Goal: Information Seeking & Learning: Check status

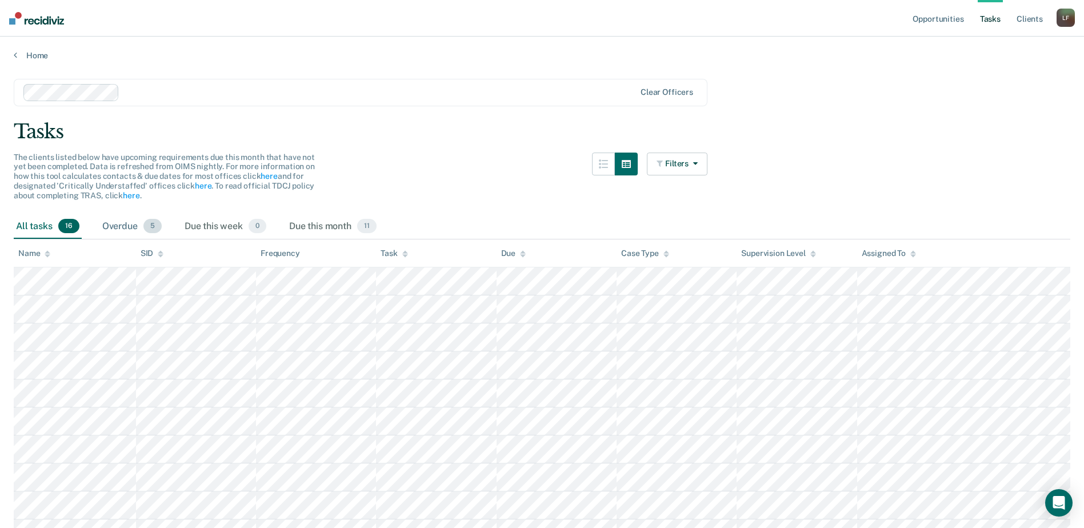
click at [125, 226] on div "Overdue 5" at bounding box center [132, 226] width 64 height 25
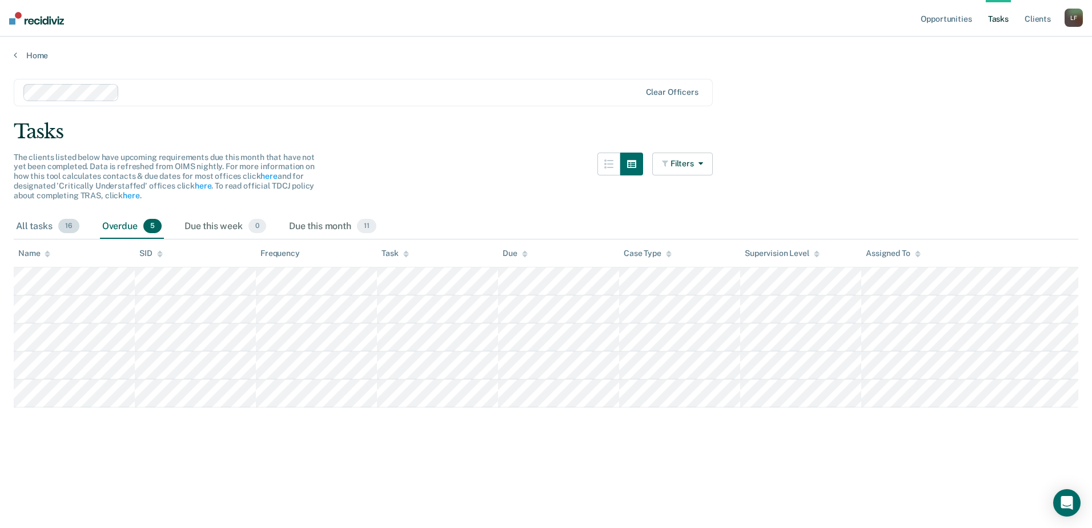
click at [47, 229] on div "All tasks 16" at bounding box center [48, 226] width 68 height 25
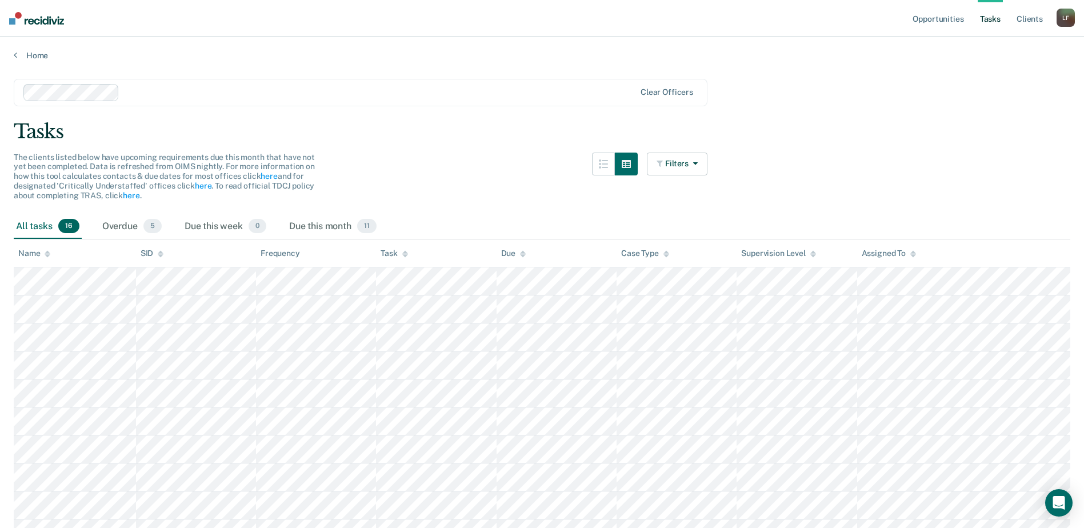
click at [39, 227] on div "All tasks 16" at bounding box center [48, 226] width 68 height 25
click at [934, 15] on link "Opportunities" at bounding box center [937, 18] width 55 height 37
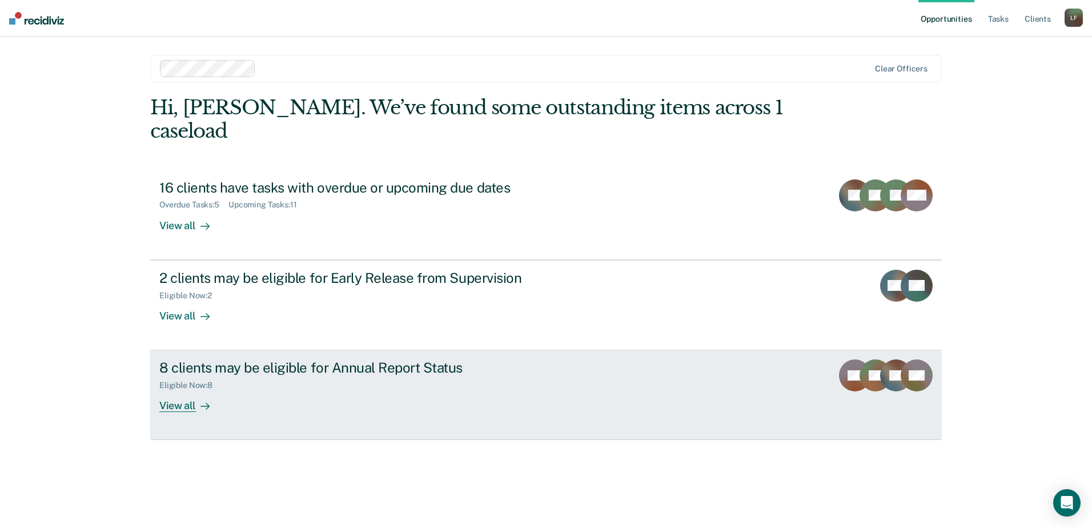
click at [307, 359] on div "8 clients may be eligible for Annual Report Status" at bounding box center [359, 367] width 401 height 17
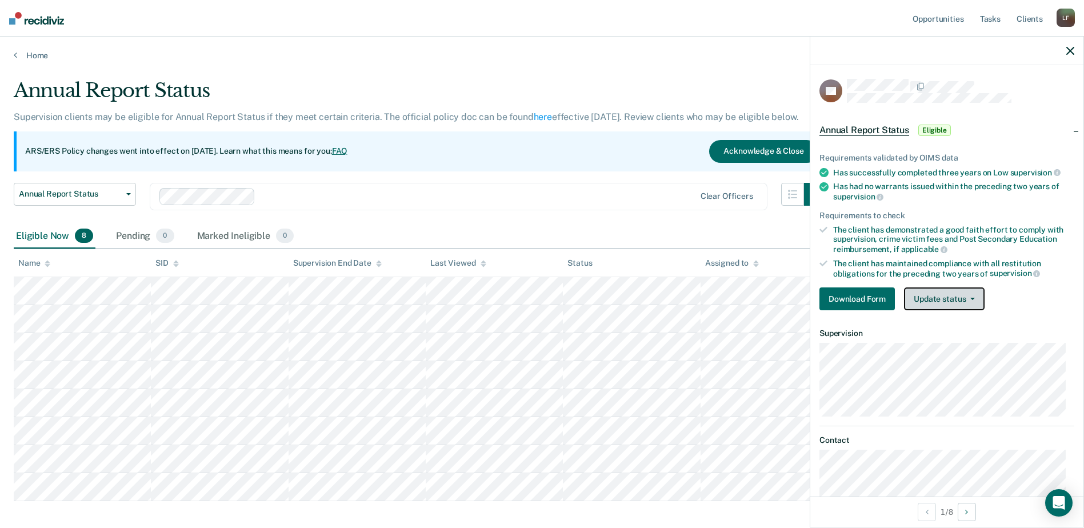
click at [952, 295] on button "Update status" at bounding box center [944, 298] width 81 height 23
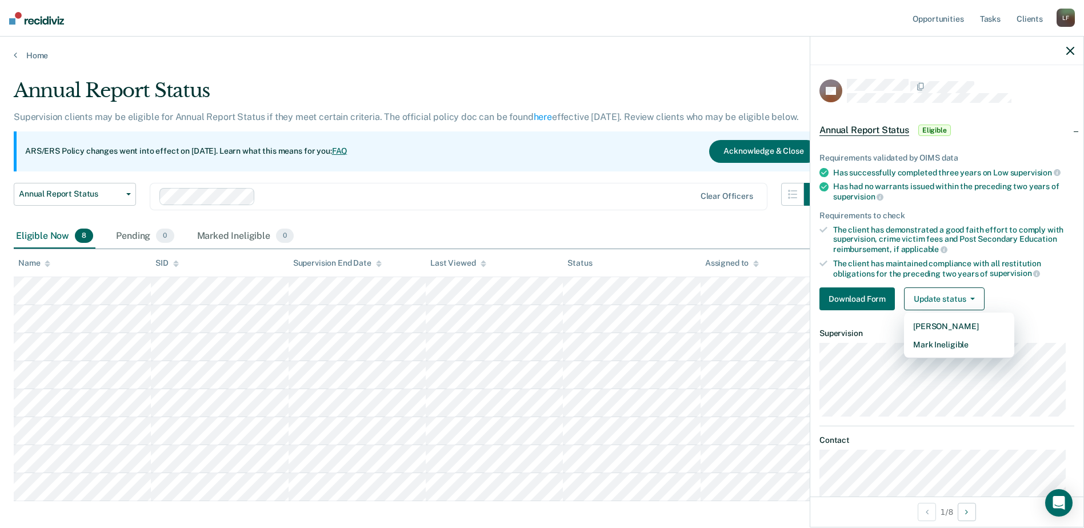
click at [638, 230] on div "Eligible Now 8 Pending 0 Marked Ineligible 0" at bounding box center [542, 237] width 1056 height 26
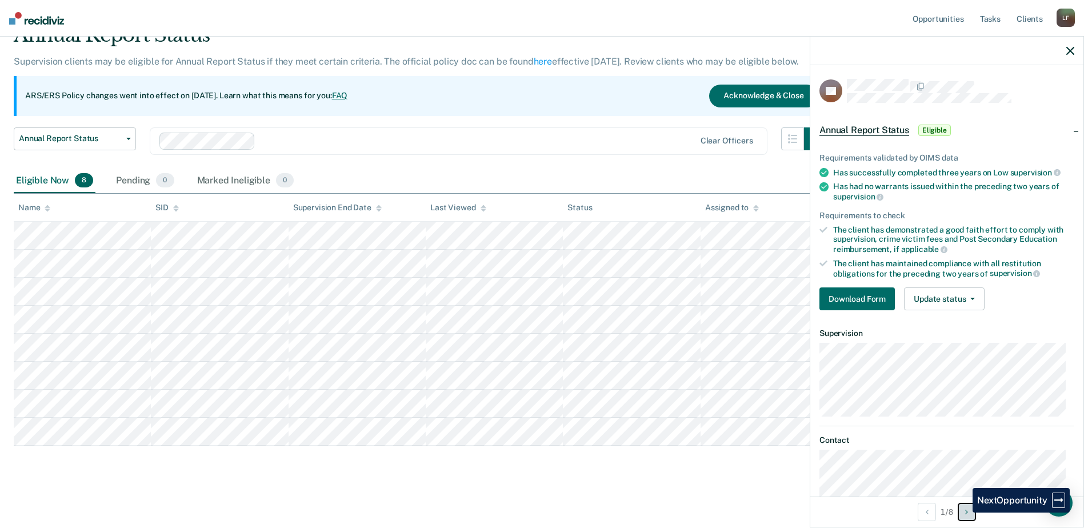
click at [964, 513] on button "Next Opportunity" at bounding box center [967, 512] width 18 height 18
click at [929, 513] on button "Previous Opportunity" at bounding box center [927, 512] width 18 height 18
click at [382, 16] on nav "Opportunities Tasks Client s [PERSON_NAME] [PERSON_NAME] Profile How it works L…" at bounding box center [542, 18] width 1084 height 37
click at [937, 17] on link "Opportunities" at bounding box center [937, 18] width 55 height 37
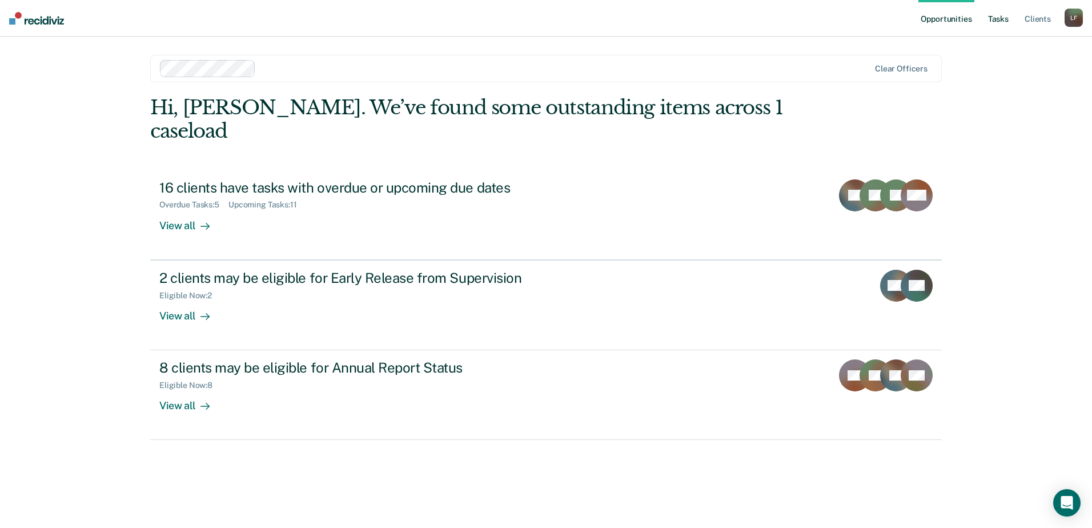
click at [999, 17] on link "Tasks" at bounding box center [998, 18] width 25 height 37
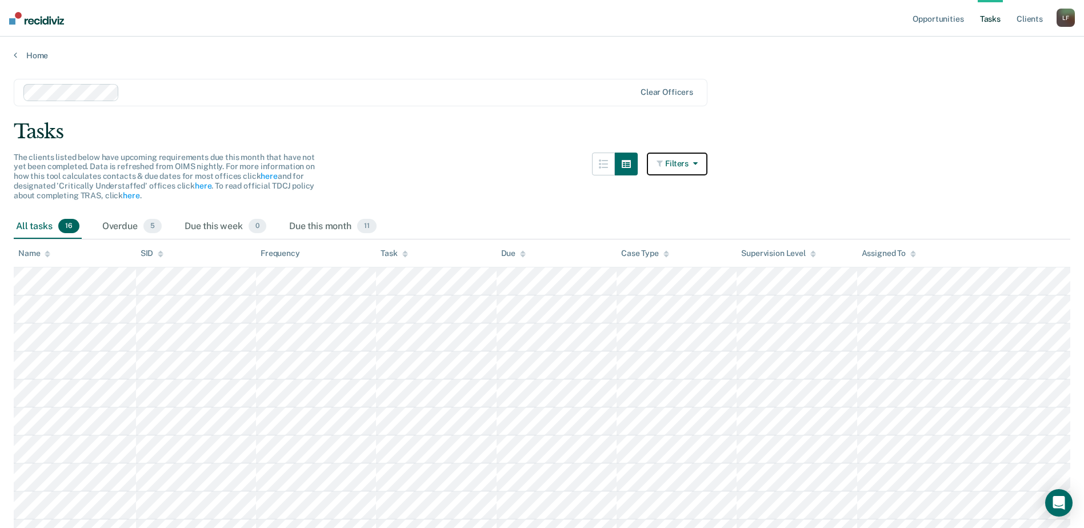
click at [690, 166] on button "Filters" at bounding box center [677, 164] width 61 height 23
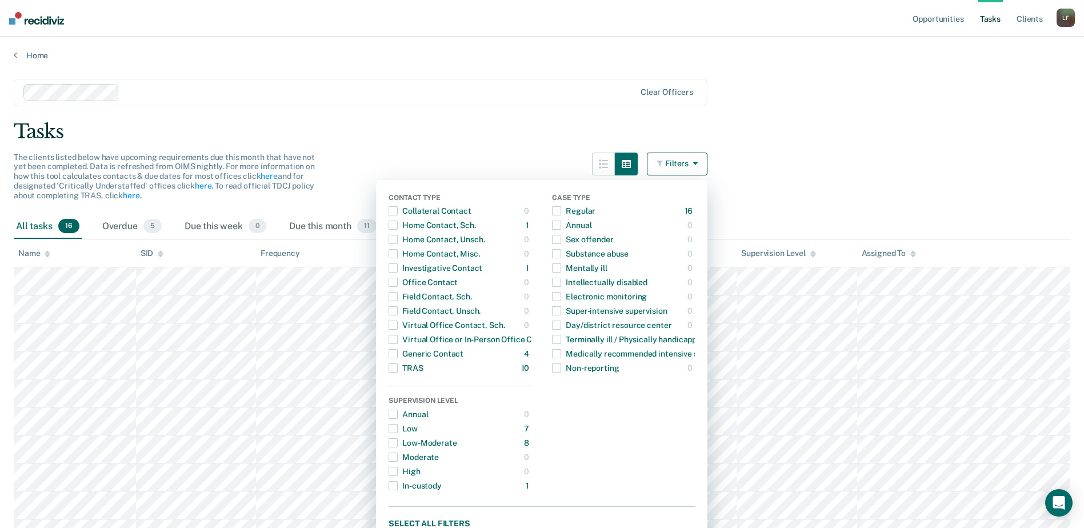
click at [523, 154] on div "The clients listed below have upcoming requirements due this month that have no…" at bounding box center [361, 184] width 694 height 62
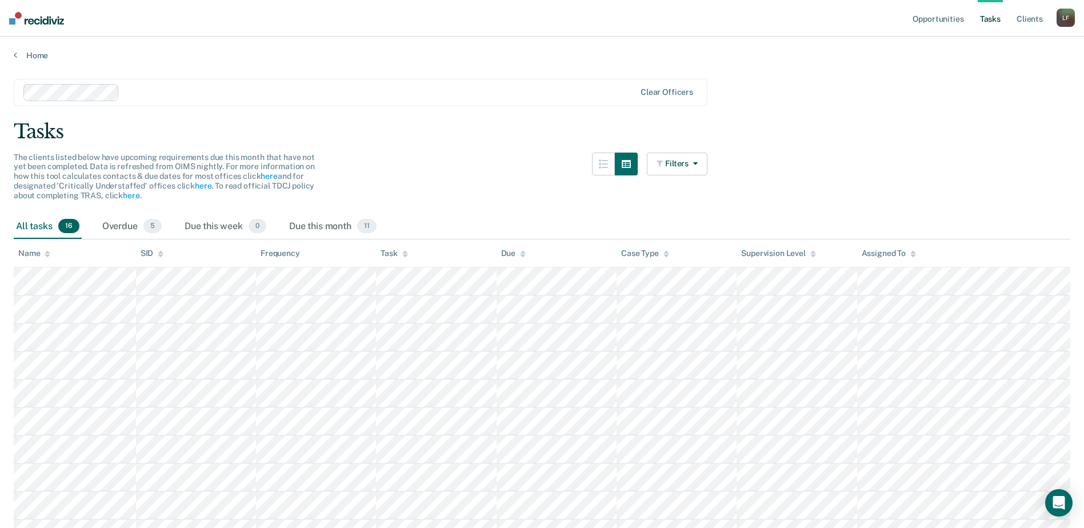
drag, startPoint x: 202, startPoint y: 2, endPoint x: 230, endPoint y: 67, distance: 71.2
click at [230, 67] on main "Clear officers Tasks The clients listed below have upcoming requirements due th…" at bounding box center [542, 409] width 1084 height 697
